Goal: Navigation & Orientation: Find specific page/section

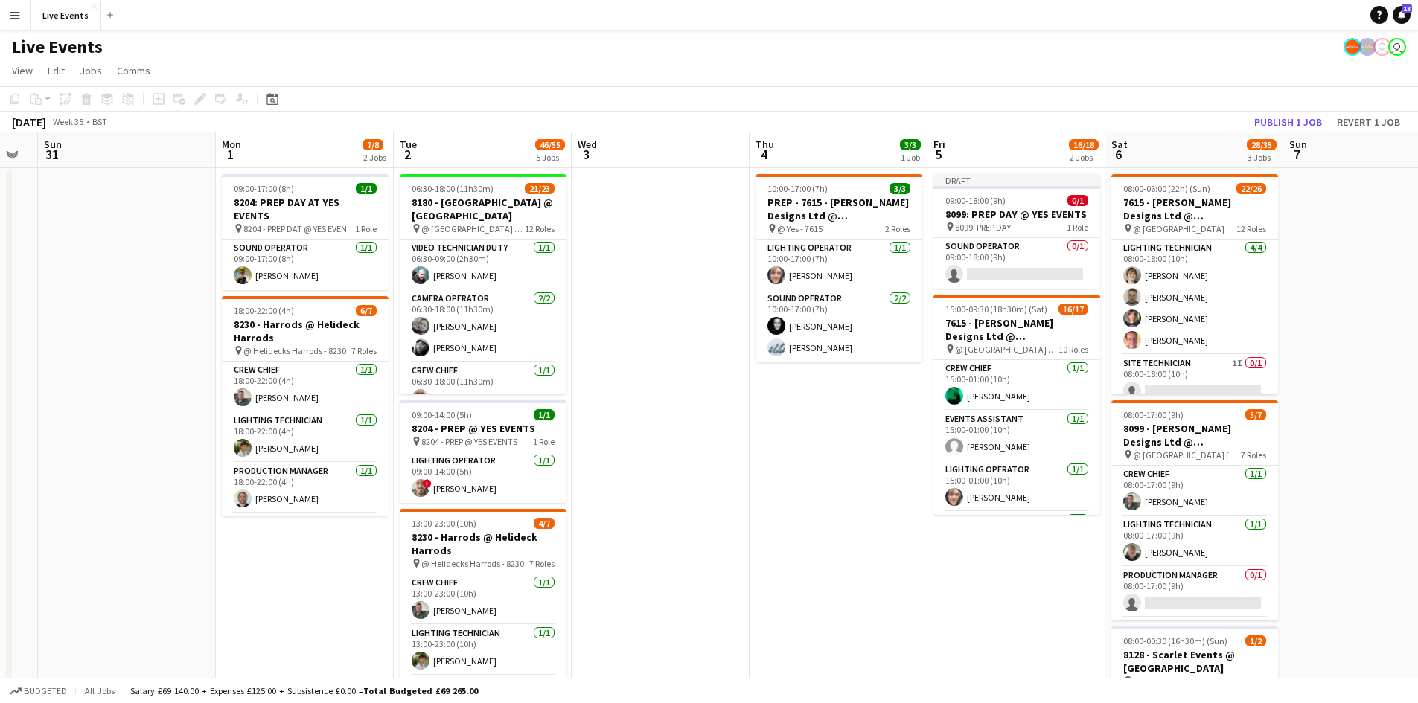
scroll to position [0, 498]
drag, startPoint x: 1022, startPoint y: 540, endPoint x: 805, endPoint y: 541, distance: 217.3
click at [805, 541] on app-calendar-viewport "Thu 28 Fri 29 Sat 30 Sun 31 Mon 1 7/8 2 Jobs Tue 2 46/55 5 Jobs Wed 3 Thu 4 3/3…" at bounding box center [709, 679] width 1418 height 1094
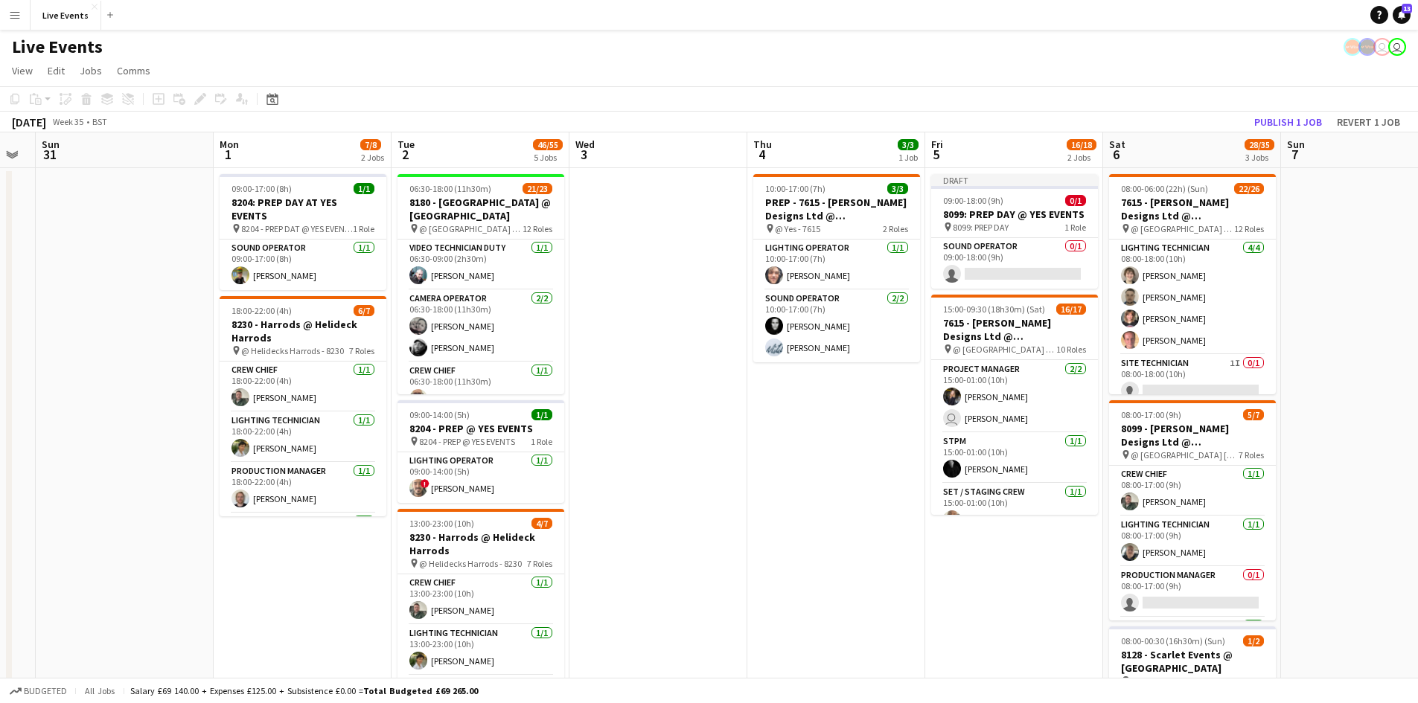
scroll to position [281, 0]
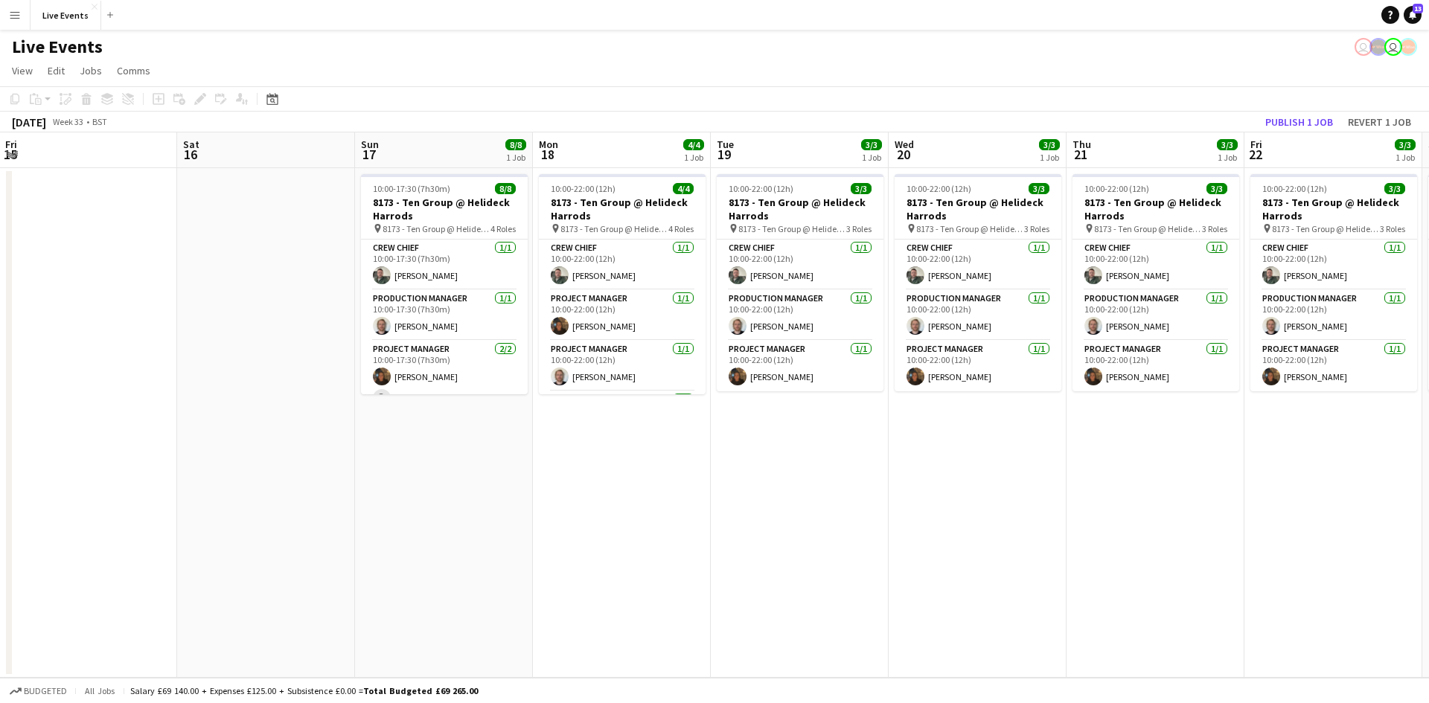
drag, startPoint x: 781, startPoint y: 478, endPoint x: 426, endPoint y: 477, distance: 354.2
click at [425, 476] on app-calendar-viewport "Mon 11 Tue 12 Wed 13 Thu 14 Fri 15 Sat 16 Sun 17 8/8 1 Job Mon 18 4/4 1 Job Tue…" at bounding box center [714, 404] width 1429 height 545
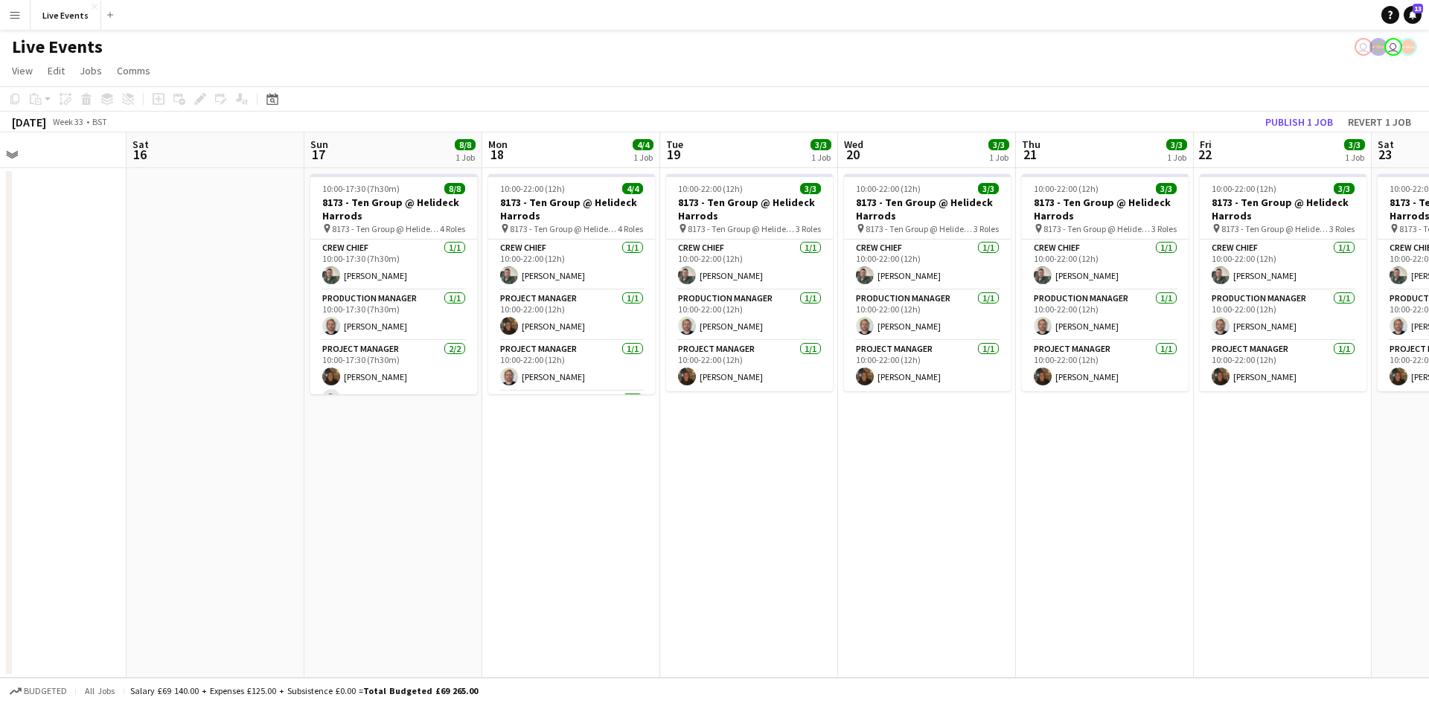
drag, startPoint x: 922, startPoint y: 483, endPoint x: 472, endPoint y: 517, distance: 451.5
click at [472, 517] on app-calendar-viewport "Mon 11 Tue 12 Wed 13 Thu 14 Fri 15 Sat 16 Sun 17 8/8 1 Job Mon 18 4/4 1 Job Tue…" at bounding box center [714, 404] width 1429 height 545
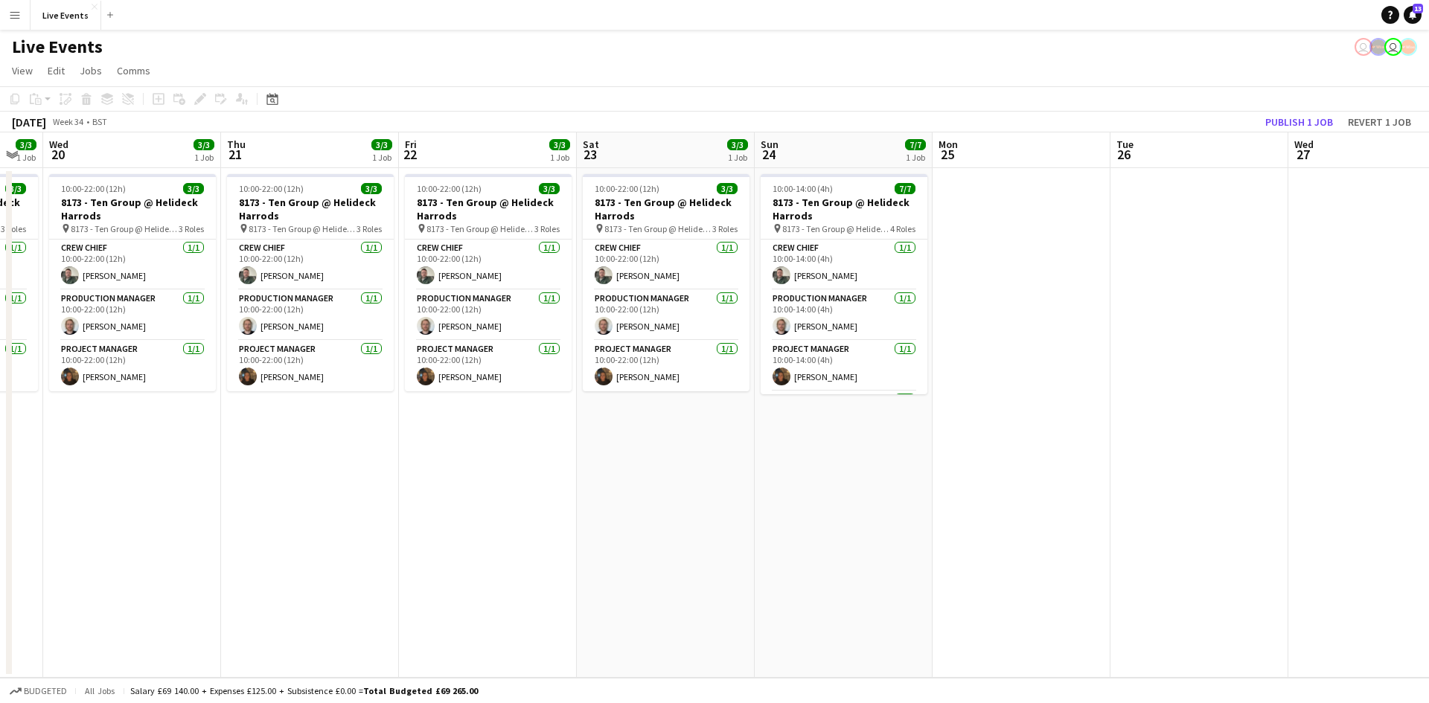
drag, startPoint x: 868, startPoint y: 478, endPoint x: 448, endPoint y: 514, distance: 421.3
click at [420, 516] on app-calendar-viewport "Sun 17 8/8 1 Job Mon 18 4/4 1 Job Tue 19 3/3 1 Job Wed 20 3/3 1 Job Thu 21 3/3 …" at bounding box center [714, 404] width 1429 height 545
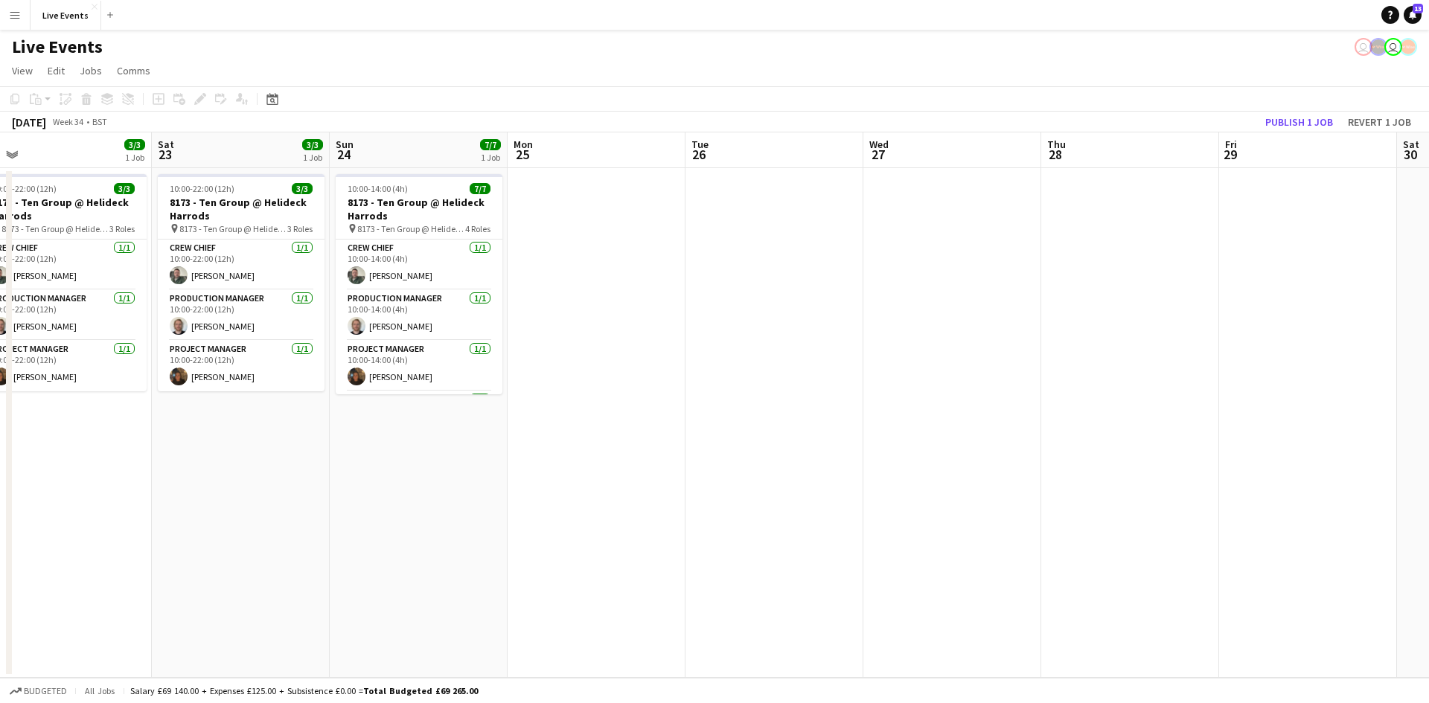
drag, startPoint x: 793, startPoint y: 484, endPoint x: 458, endPoint y: 487, distance: 334.9
click at [316, 522] on app-calendar-viewport "Wed 20 3/3 1 Job Thu 21 3/3 1 Job Fri 22 3/3 1 Job Sat 23 3/3 1 Job Sun 24 7/7 …" at bounding box center [714, 404] width 1429 height 545
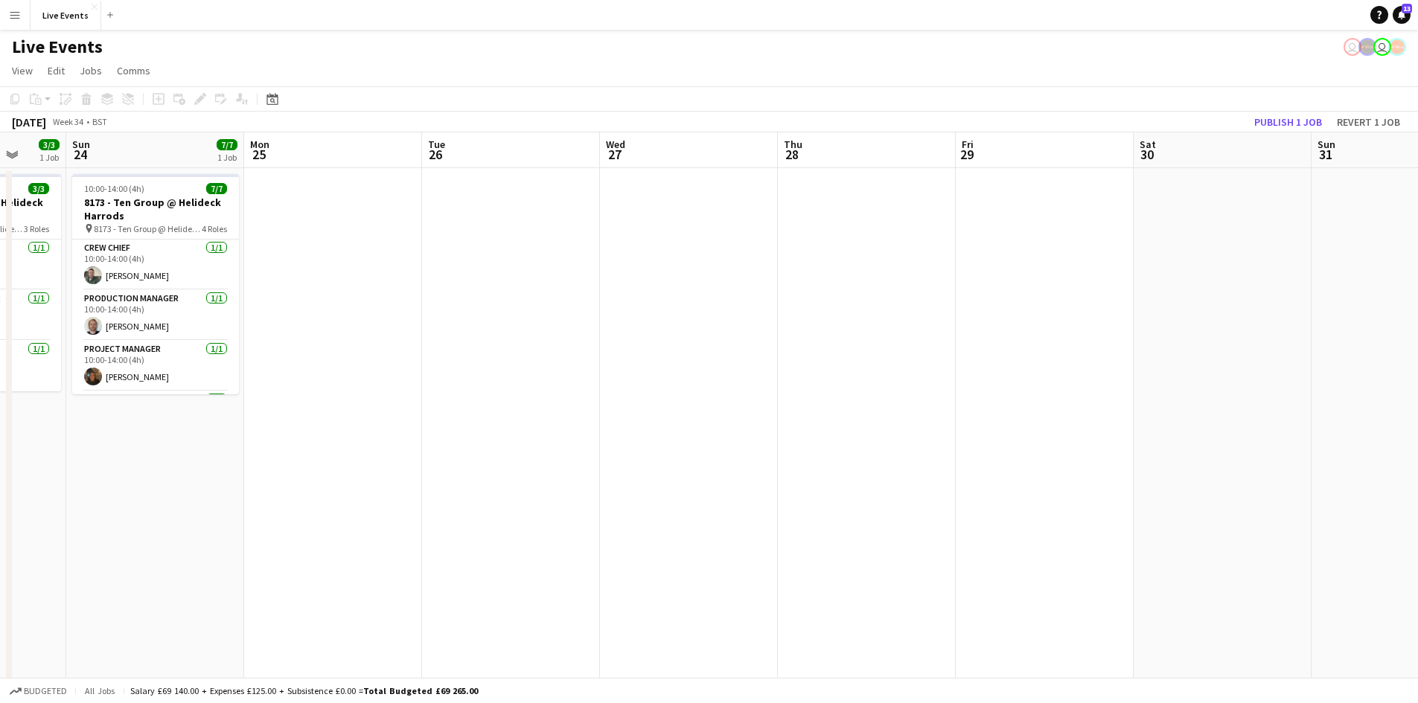
drag, startPoint x: 778, startPoint y: 459, endPoint x: 508, endPoint y: 510, distance: 275.6
click at [505, 508] on app-calendar-viewport "Wed 20 3/3 1 Job Thu 21 3/3 1 Job Fri 22 3/3 1 Job Sat 23 3/3 1 Job Sun 24 7/7 …" at bounding box center [709, 679] width 1418 height 1094
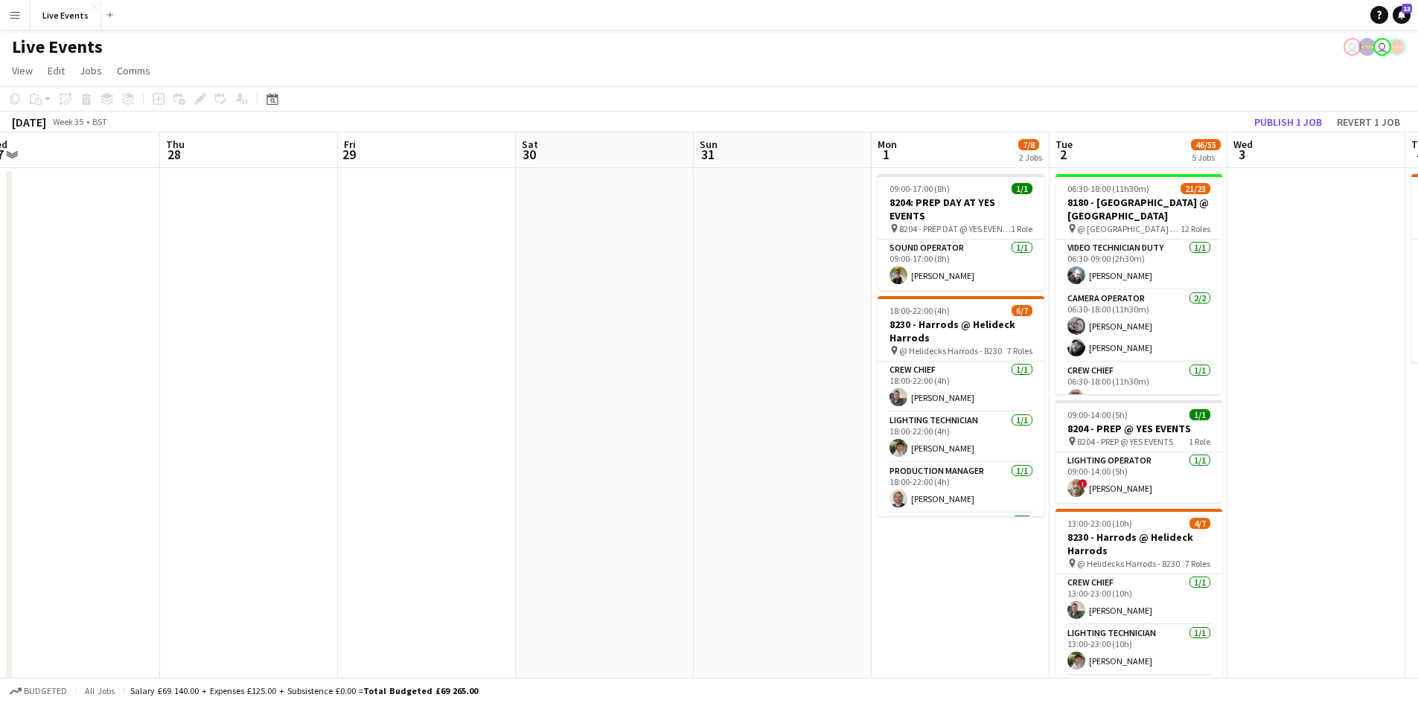
drag, startPoint x: 835, startPoint y: 435, endPoint x: 326, endPoint y: 499, distance: 512.9
click at [324, 500] on app-calendar-viewport "Sun 24 7/7 1 Job Mon 25 Tue 26 Wed 27 Thu 28 Fri 29 Sat 30 Sun 31 Mon 1 7/8 2 J…" at bounding box center [709, 679] width 1418 height 1094
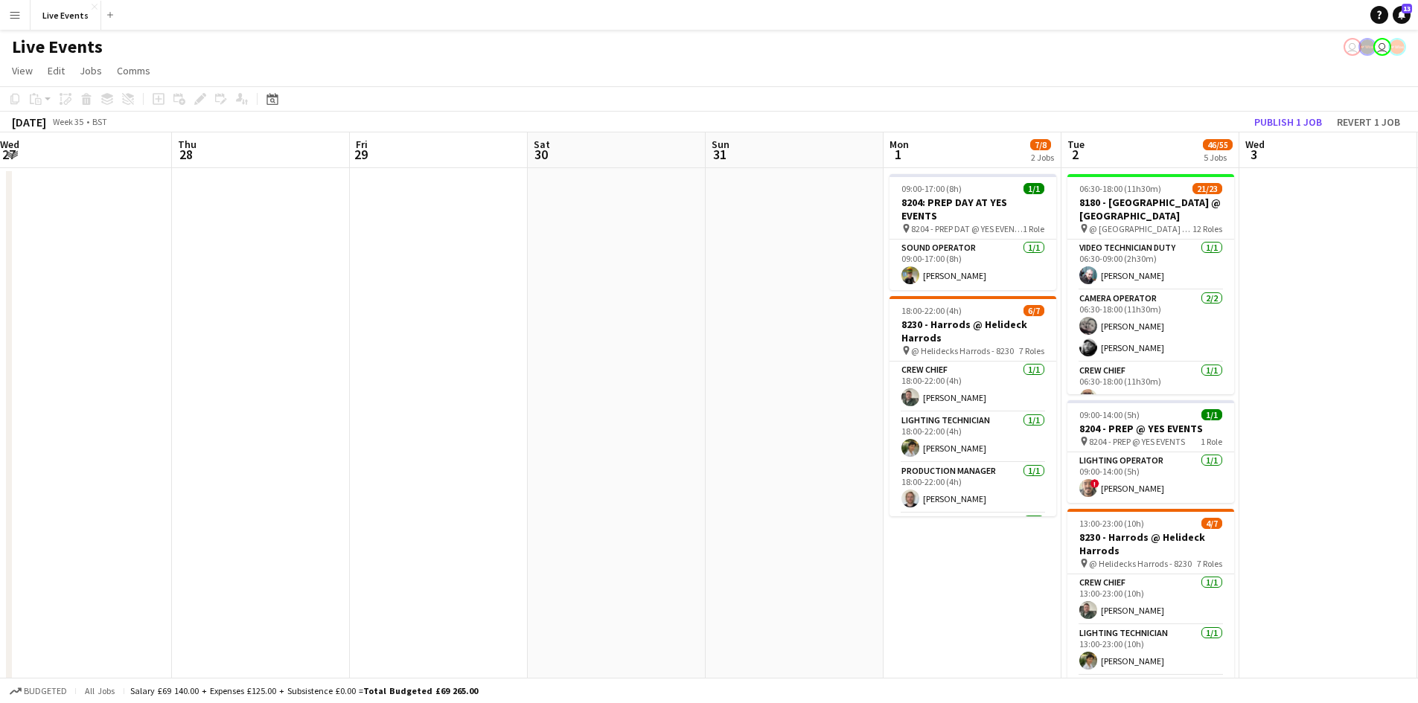
drag, startPoint x: 641, startPoint y: 418, endPoint x: 288, endPoint y: 473, distance: 357.6
click at [276, 471] on app-calendar-viewport "Sun 24 7/7 1 Job Mon 25 Tue 26 Wed 27 Thu 28 Fri 29 Sat 30 Sun 31 Mon 1 7/8 2 J…" at bounding box center [709, 679] width 1418 height 1094
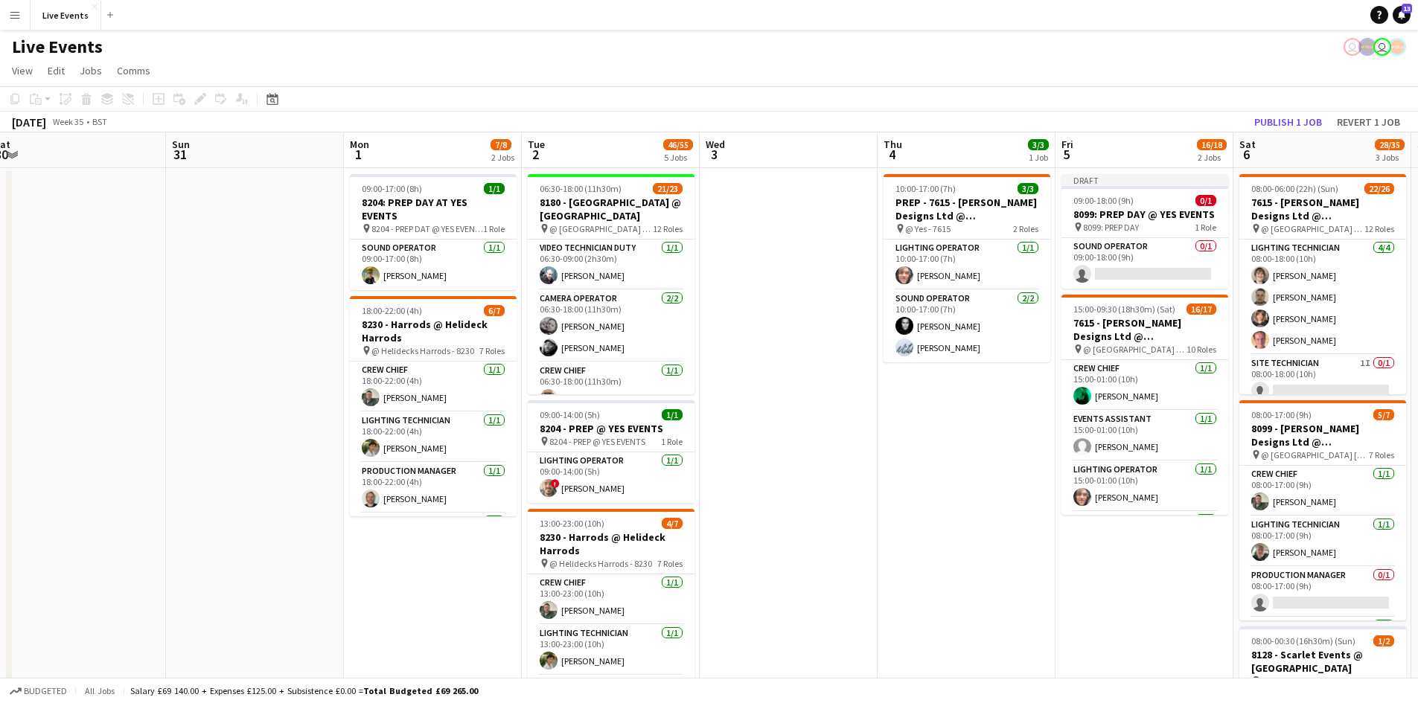
drag, startPoint x: 639, startPoint y: 553, endPoint x: 465, endPoint y: 564, distance: 174.5
click at [463, 566] on app-calendar-viewport "Tue 26 Wed 27 Thu 28 Fri 29 Sat 30 Sun 31 Mon 1 7/8 2 Jobs Tue 2 46/55 5 Jobs W…" at bounding box center [709, 679] width 1418 height 1094
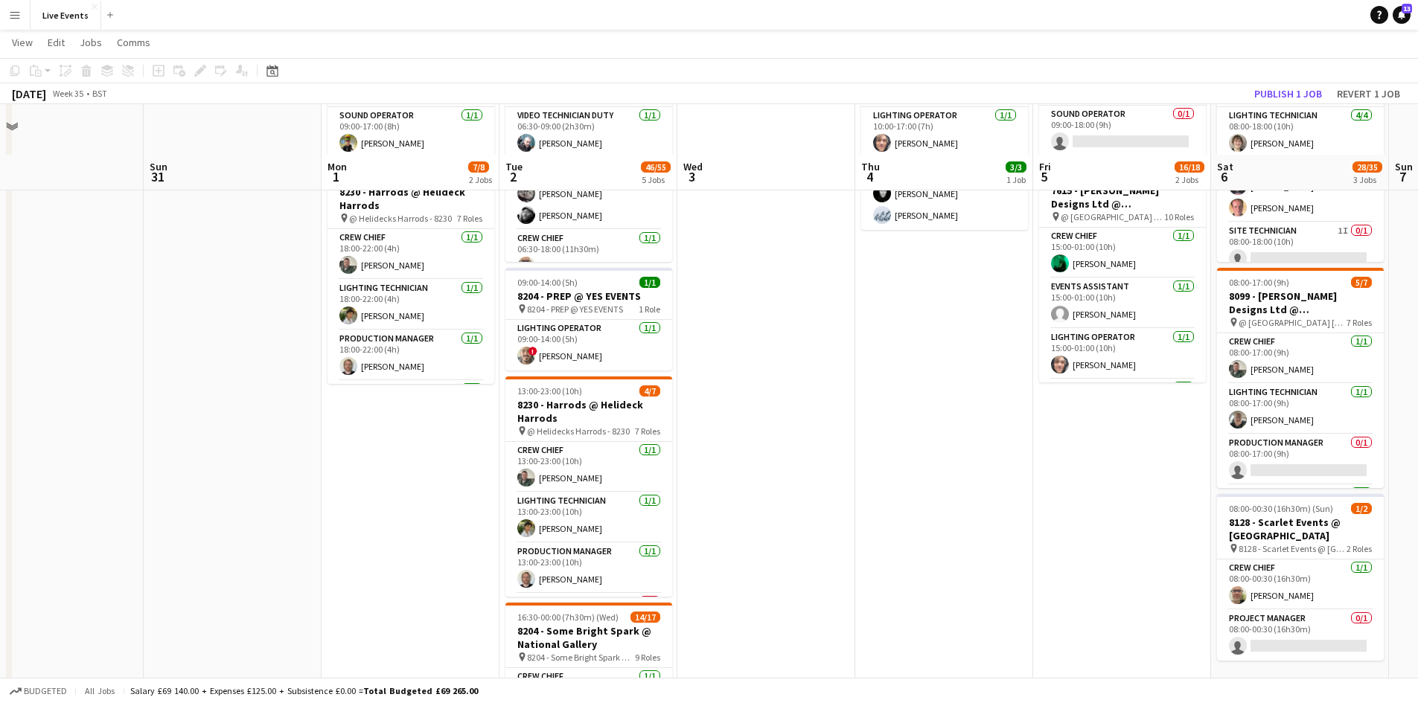
scroll to position [0, 0]
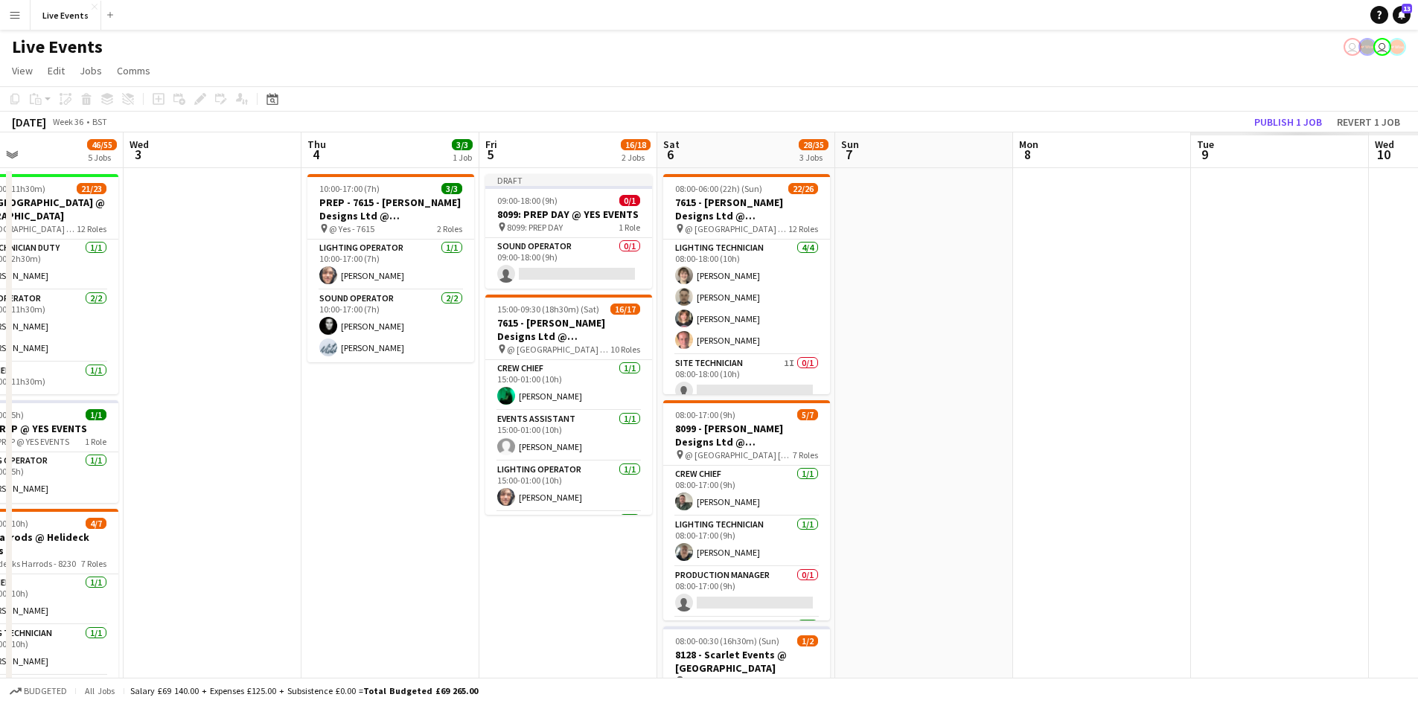
drag, startPoint x: 1042, startPoint y: 615, endPoint x: 507, endPoint y: 622, distance: 535.1
click at [497, 621] on app-calendar-viewport "Sat 30 Sun 31 Mon 1 7/8 2 Jobs Tue 2 46/55 5 Jobs Wed 3 Thu 4 3/3 1 Job Fri 5 1…" at bounding box center [709, 679] width 1418 height 1094
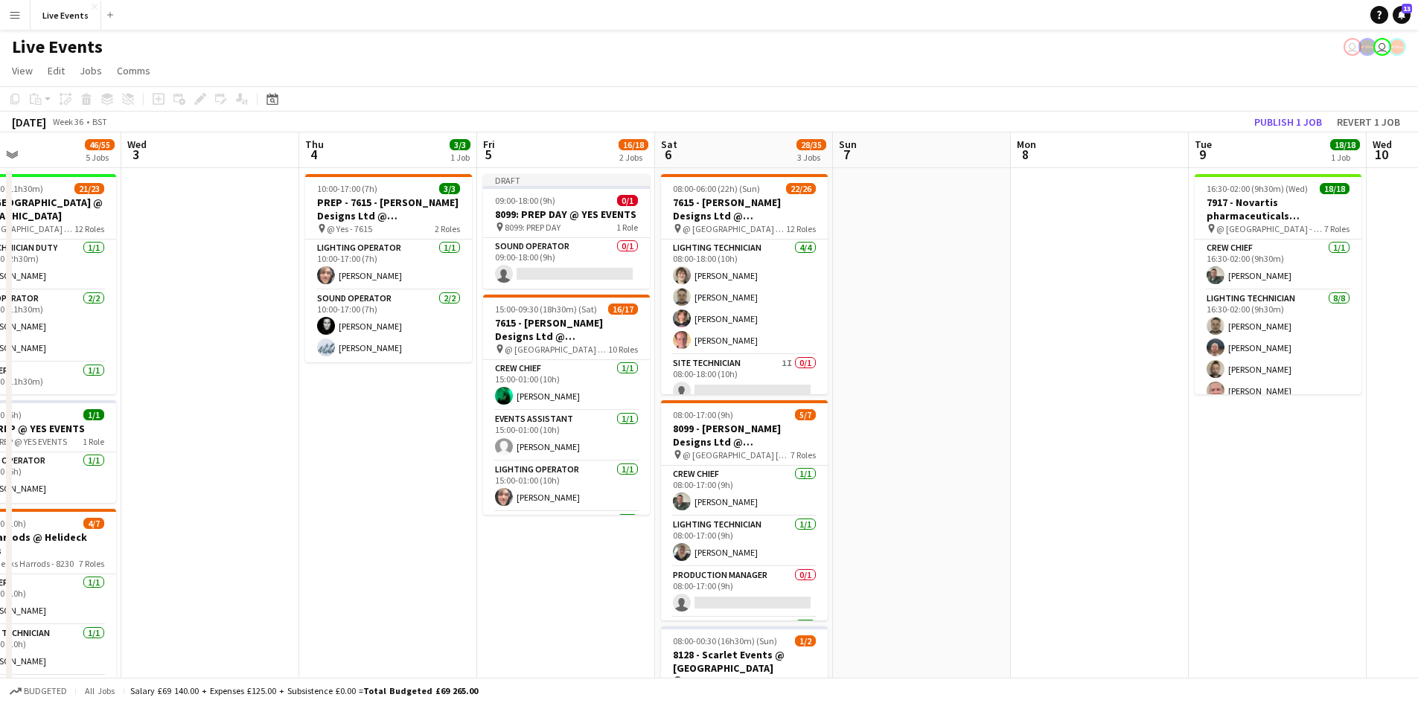
drag, startPoint x: 973, startPoint y: 519, endPoint x: 549, endPoint y: 562, distance: 425.6
click at [551, 562] on app-calendar-viewport "Sat 30 Sun 31 Mon 1 7/8 2 Jobs Tue 2 46/55 5 Jobs Wed 3 Thu 4 3/3 1 Job Fri 5 1…" at bounding box center [709, 679] width 1418 height 1094
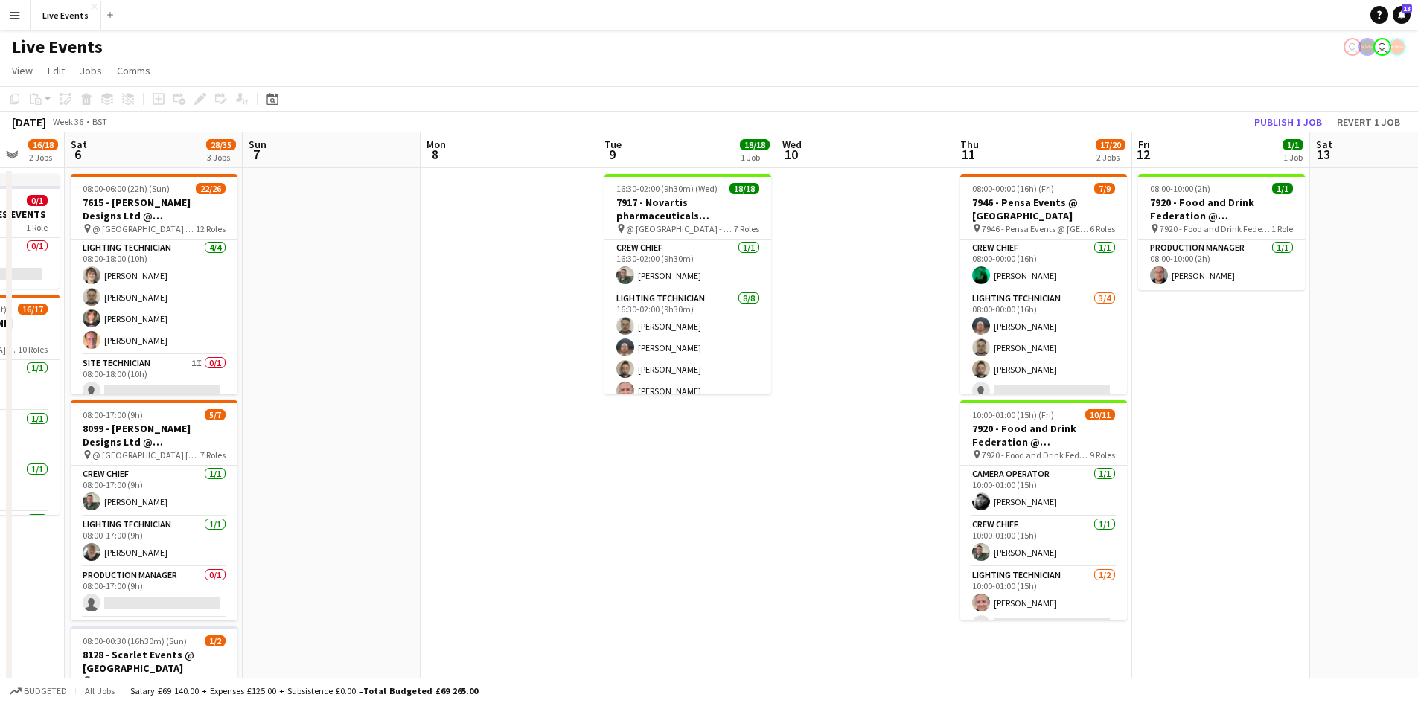
drag, startPoint x: 970, startPoint y: 476, endPoint x: 765, endPoint y: 504, distance: 207.2
click at [755, 503] on app-calendar-viewport "Wed 3 Thu 4 3/3 1 Job Fri 5 16/18 2 Jobs Sat 6 28/35 3 Jobs Sun 7 Mon 8 Tue 9 1…" at bounding box center [709, 679] width 1418 height 1094
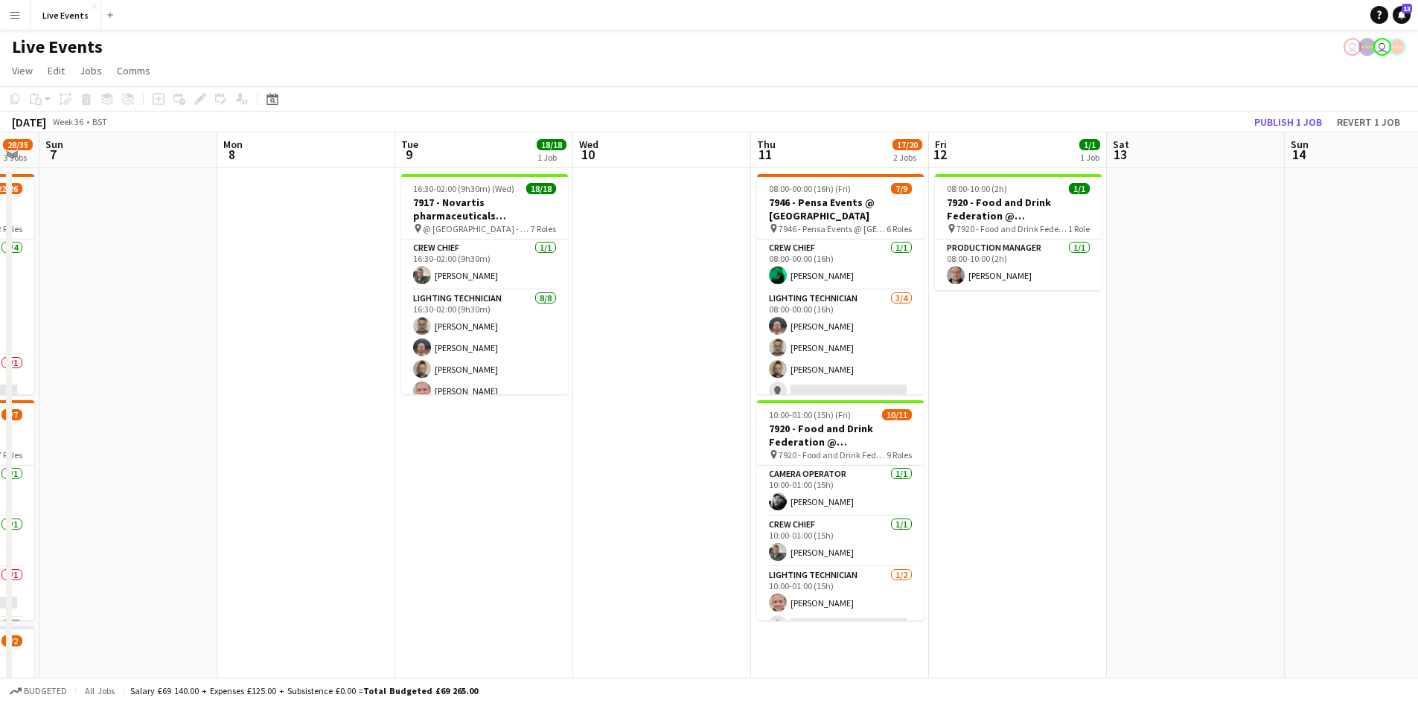
drag, startPoint x: 833, startPoint y: 515, endPoint x: 665, endPoint y: 522, distance: 168.3
click at [665, 522] on app-calendar-viewport "Wed 3 Thu 4 3/3 1 Job Fri 5 16/18 2 Jobs Sat 6 28/35 3 Jobs Sun 7 Mon 8 Tue 9 1…" at bounding box center [709, 679] width 1418 height 1094
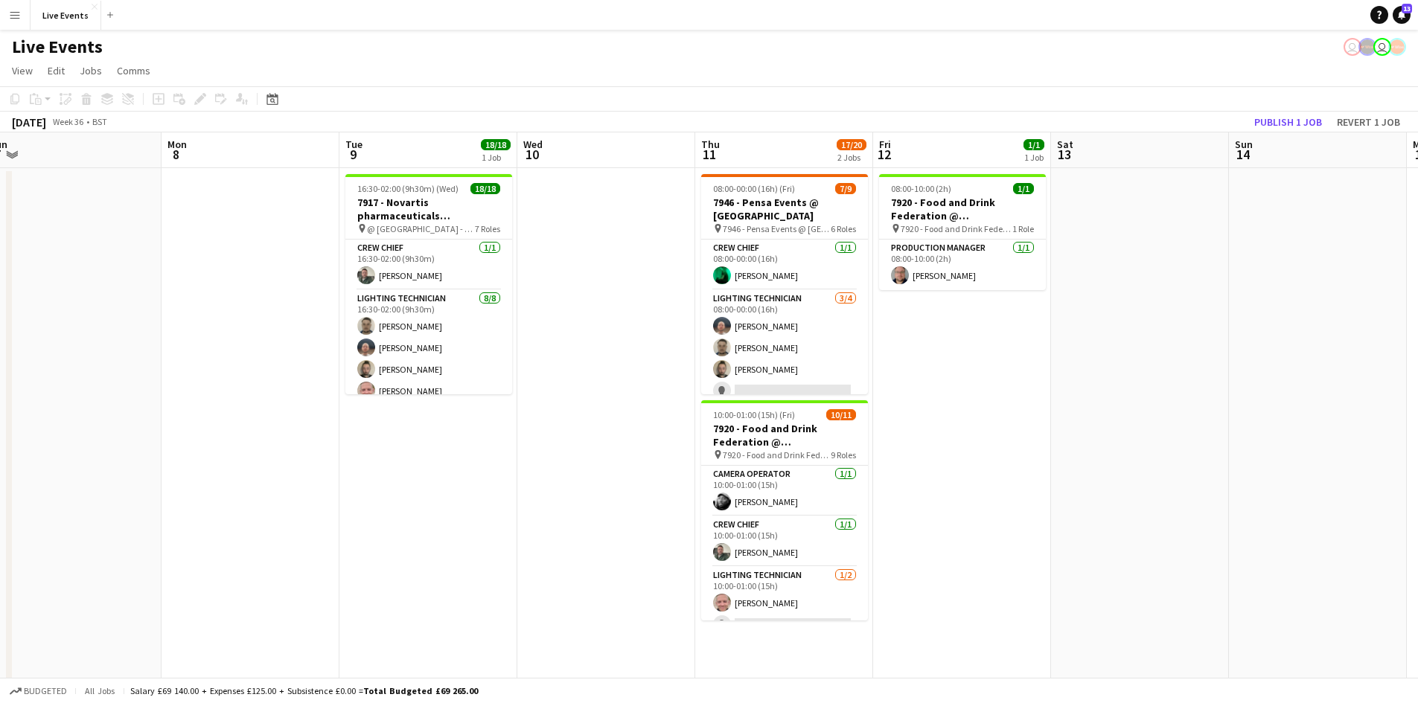
scroll to position [0, 758]
drag, startPoint x: 1092, startPoint y: 496, endPoint x: 1004, endPoint y: 498, distance: 88.6
click at [1007, 499] on app-calendar-viewport "Wed 3 Thu 4 3/3 1 Job Fri 5 16/18 2 Jobs Sat 6 28/35 3 Jobs Sun 7 Mon 8 Tue 9 1…" at bounding box center [709, 679] width 1418 height 1094
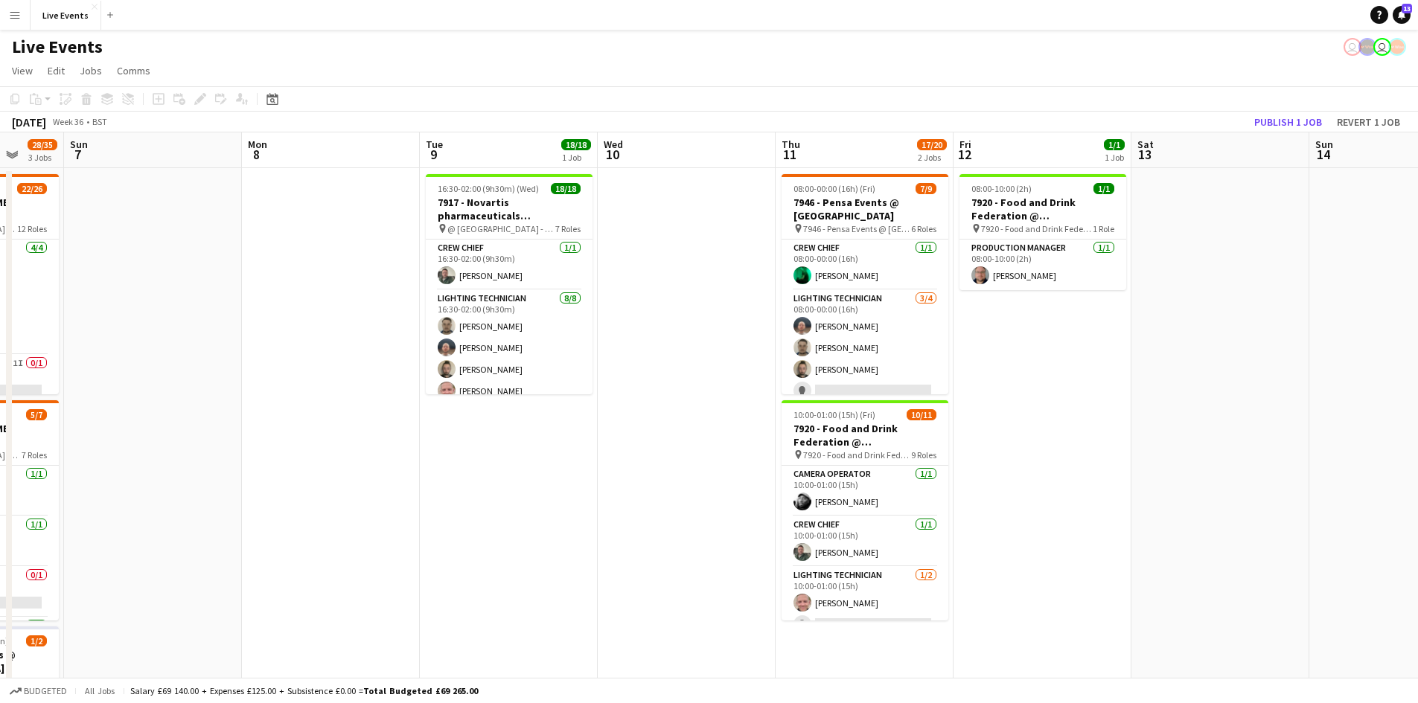
drag, startPoint x: 1012, startPoint y: 476, endPoint x: 1125, endPoint y: 468, distance: 113.4
click at [1125, 468] on app-calendar-viewport "Wed 3 Thu 4 3/3 1 Job Fri 5 16/18 2 Jobs Sat 6 28/35 3 Jobs Sun 7 Mon 8 Tue 9 1…" at bounding box center [709, 679] width 1418 height 1094
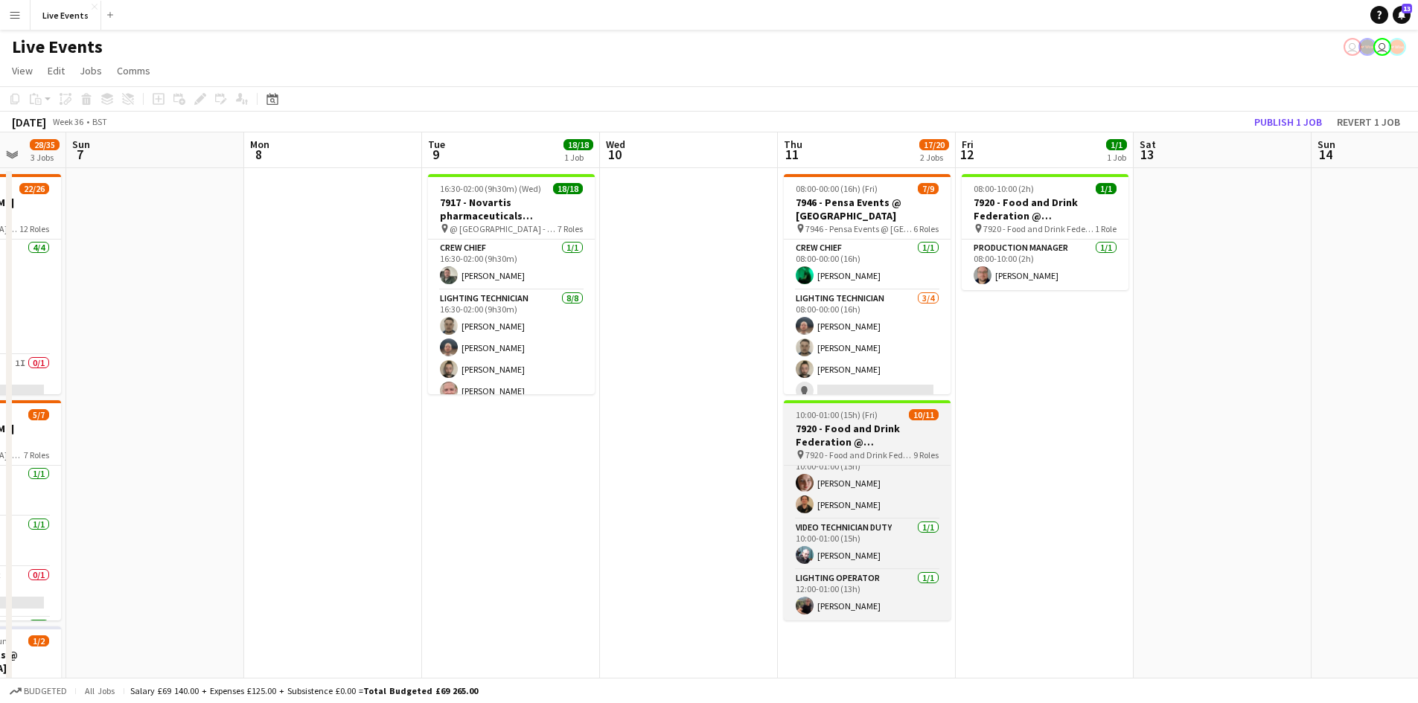
scroll to position [0, 0]
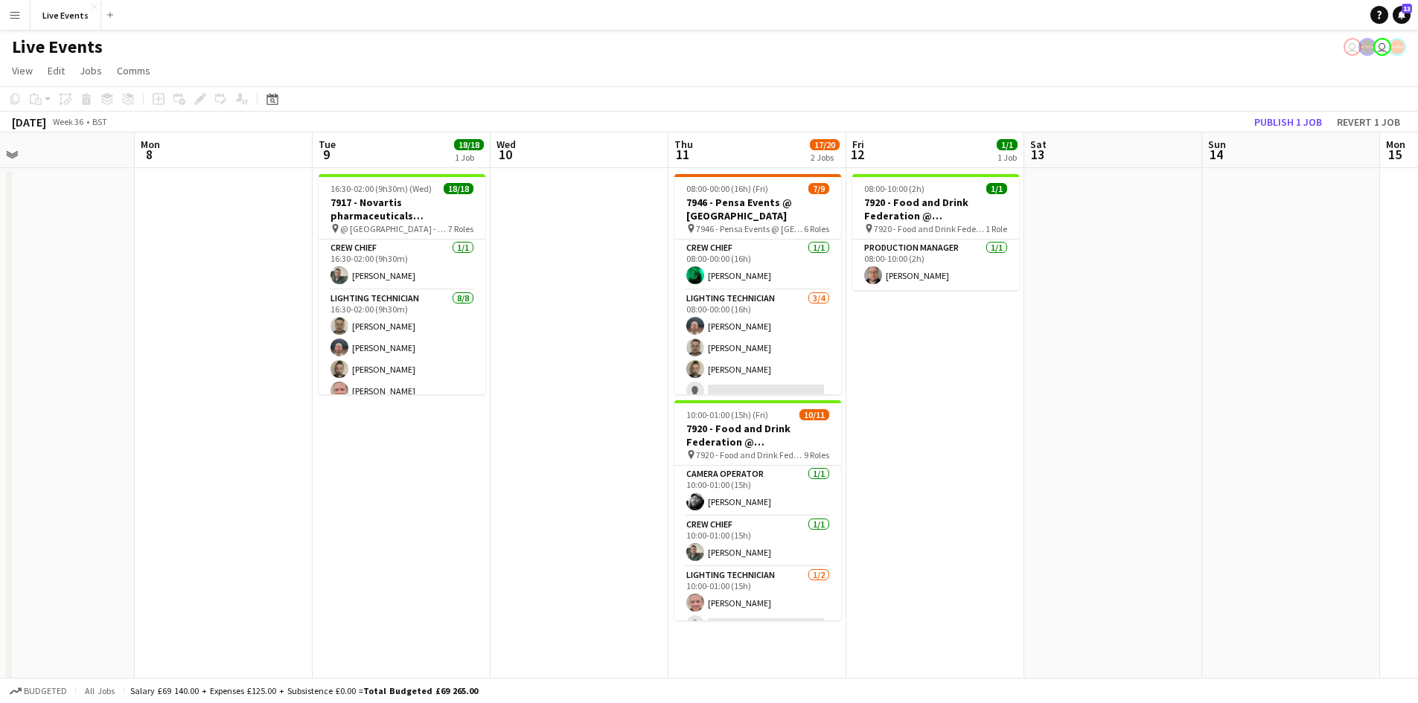
drag, startPoint x: 1086, startPoint y: 382, endPoint x: 956, endPoint y: 395, distance: 130.9
click at [957, 394] on app-calendar-viewport "Wed 3 Thu 4 3/3 1 Job Fri 5 16/18 2 Jobs Sat 6 28/35 3 Jobs Sun 7 Mon 8 Tue 9 1…" at bounding box center [709, 679] width 1418 height 1094
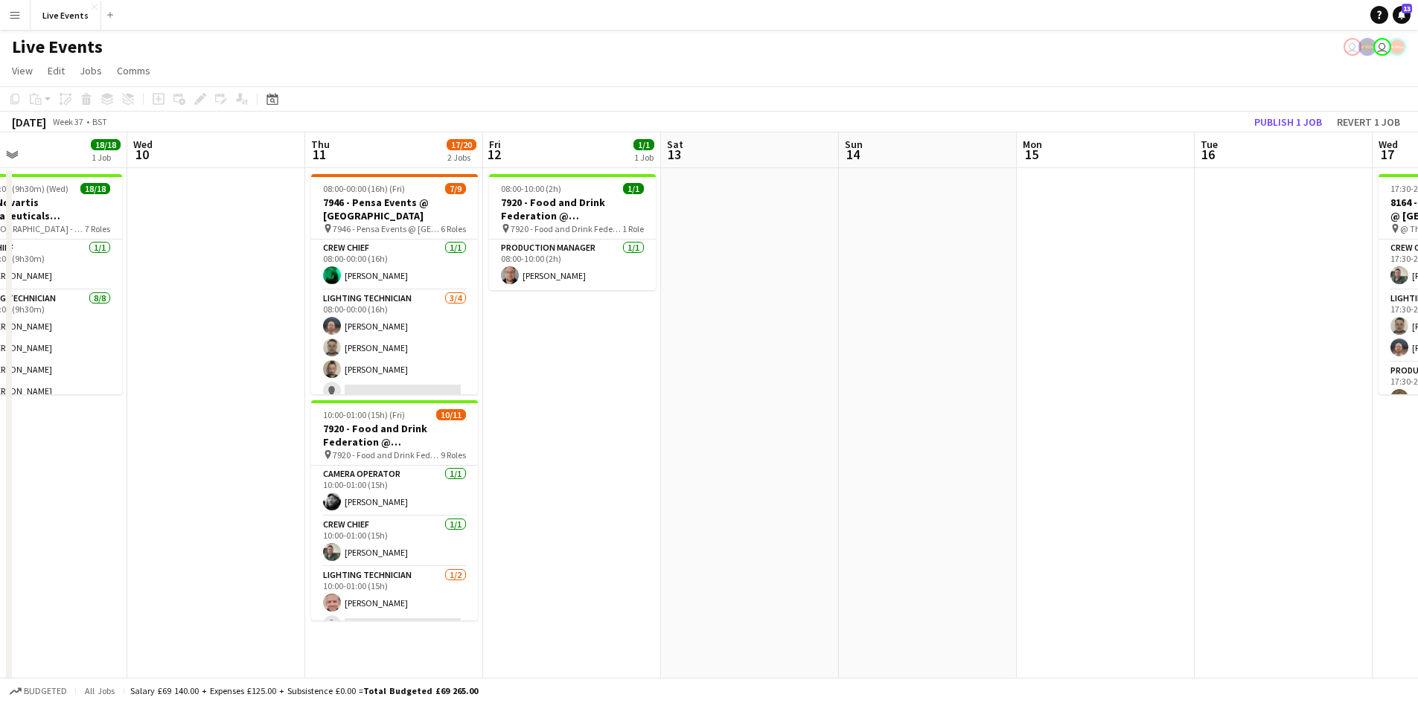
drag, startPoint x: 1093, startPoint y: 428, endPoint x: 693, endPoint y: 458, distance: 401.5
click at [694, 456] on app-calendar-viewport "Fri 5 16/18 2 Jobs Sat 6 28/35 3 Jobs Sun 7 Mon 8 Tue 9 18/18 1 Job Wed 10 Thu …" at bounding box center [709, 679] width 1418 height 1094
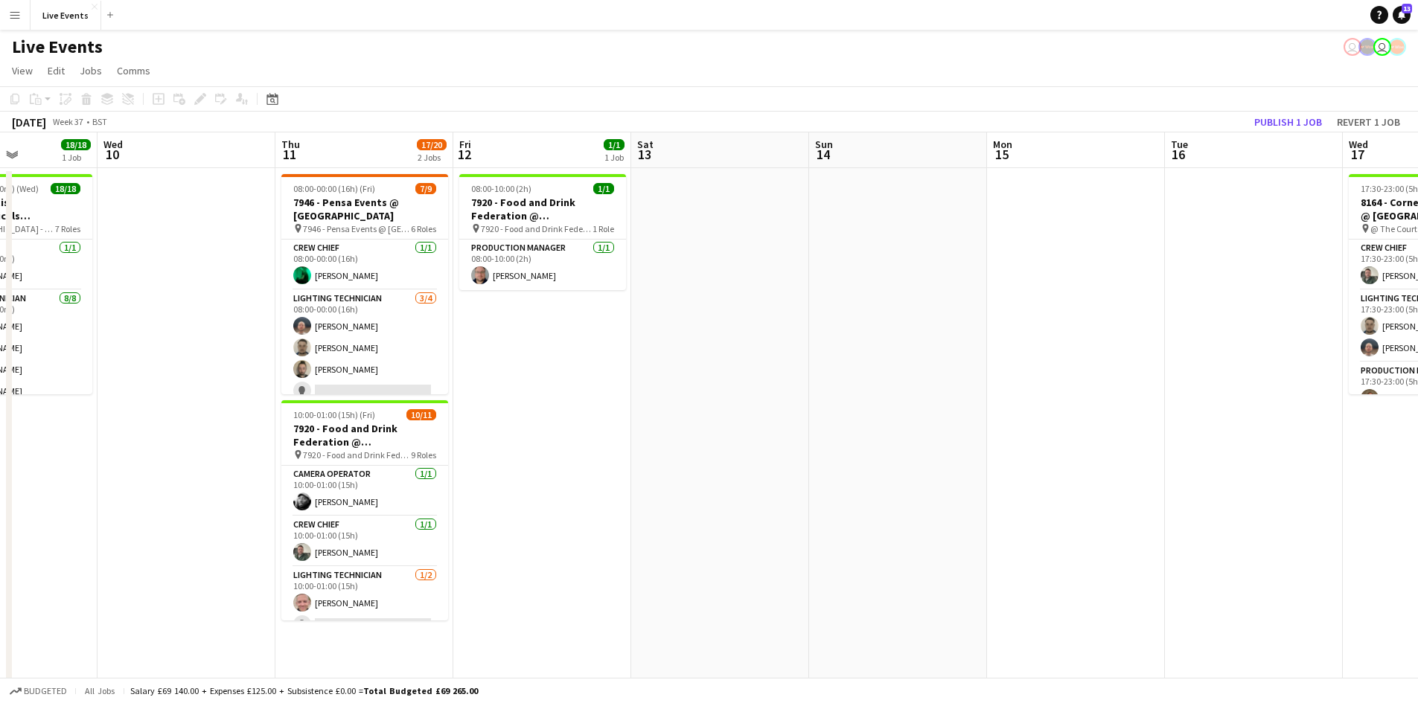
drag, startPoint x: 999, startPoint y: 411, endPoint x: 721, endPoint y: 464, distance: 282.7
click at [612, 470] on app-calendar-viewport "Sun 7 Mon 8 Tue 9 18/18 1 Job Wed 10 Thu 11 17/20 2 Jobs Fri 12 1/1 1 Job Sat 1…" at bounding box center [709, 679] width 1418 height 1094
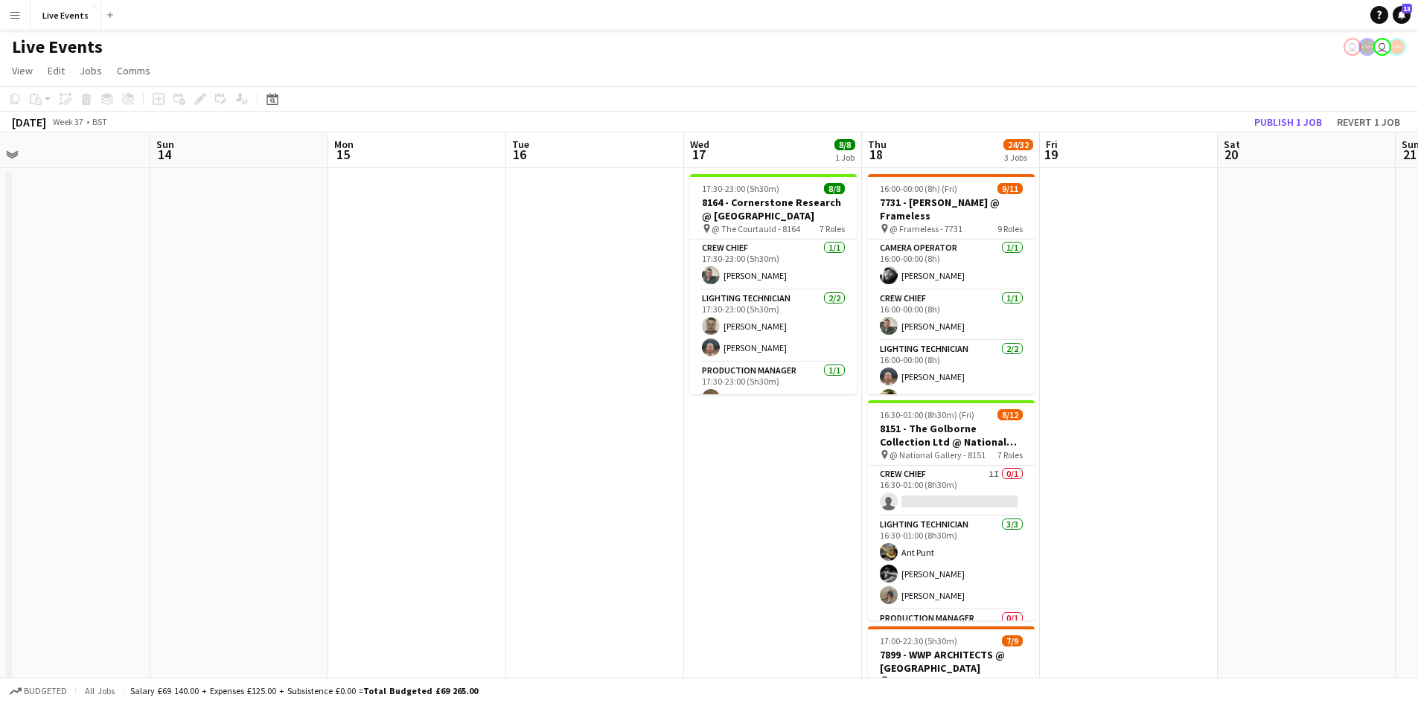
drag, startPoint x: 855, startPoint y: 467, endPoint x: 559, endPoint y: 500, distance: 298.0
click at [559, 500] on app-calendar-viewport "Tue 9 18/18 1 Job Wed 10 Thu 11 17/20 2 Jobs Fri 12 1/1 1 Job Sat 13 Sun 14 Mon…" at bounding box center [709, 679] width 1418 height 1094
